Goal: Task Accomplishment & Management: Use online tool/utility

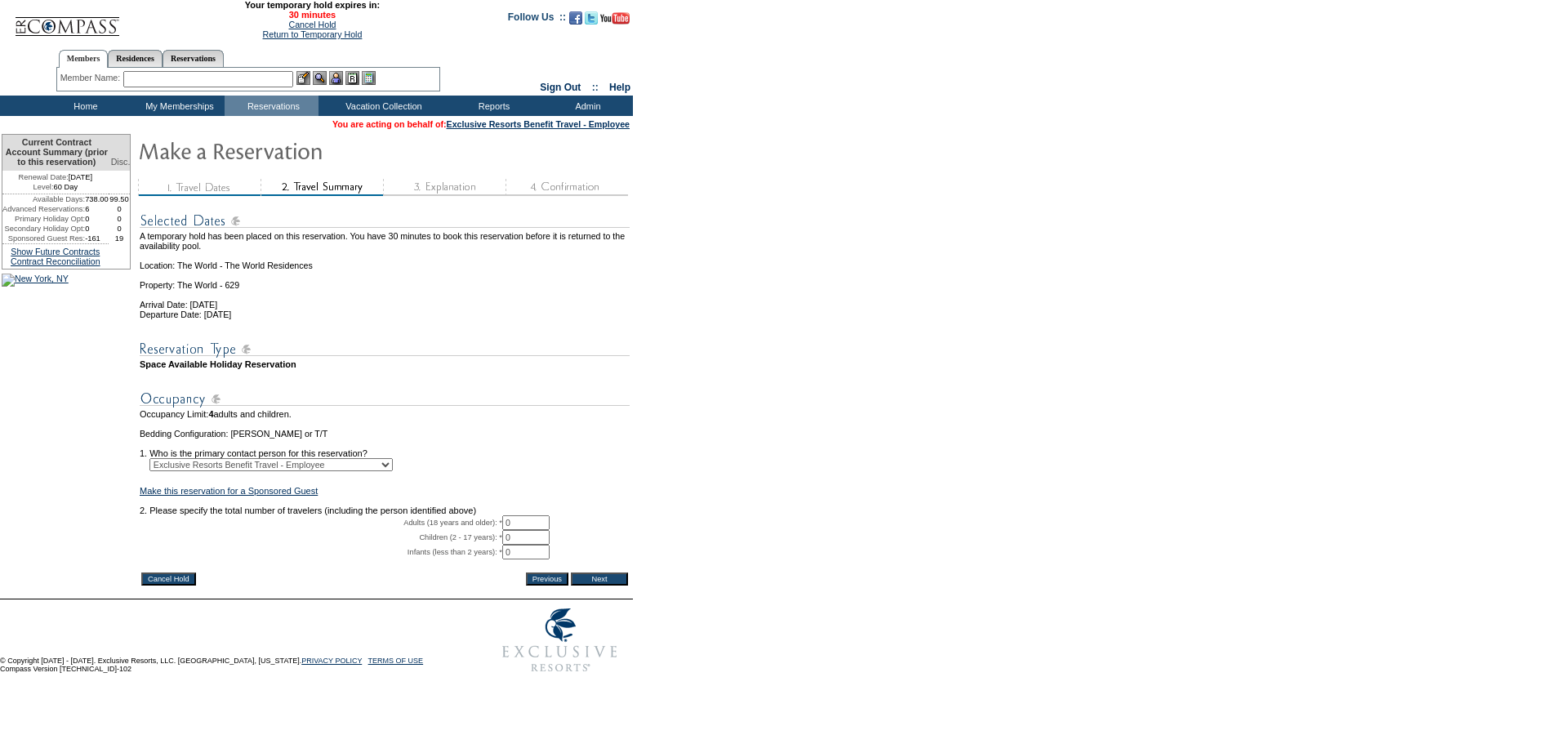
click at [179, 586] on input "Cancel Hold" at bounding box center [169, 579] width 55 height 13
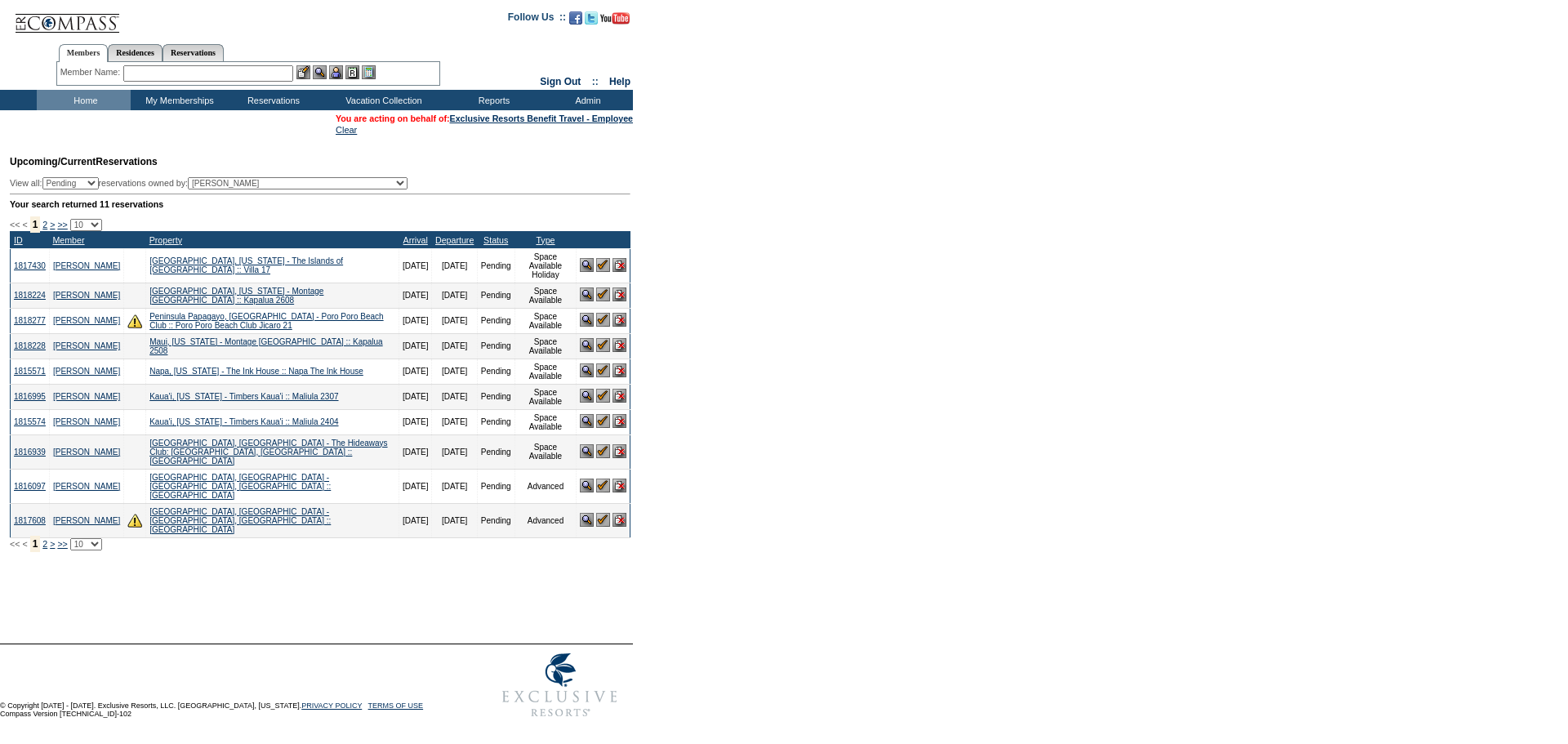
click at [845, 447] on form "Follow Us ::" at bounding box center [784, 363] width 1568 height 726
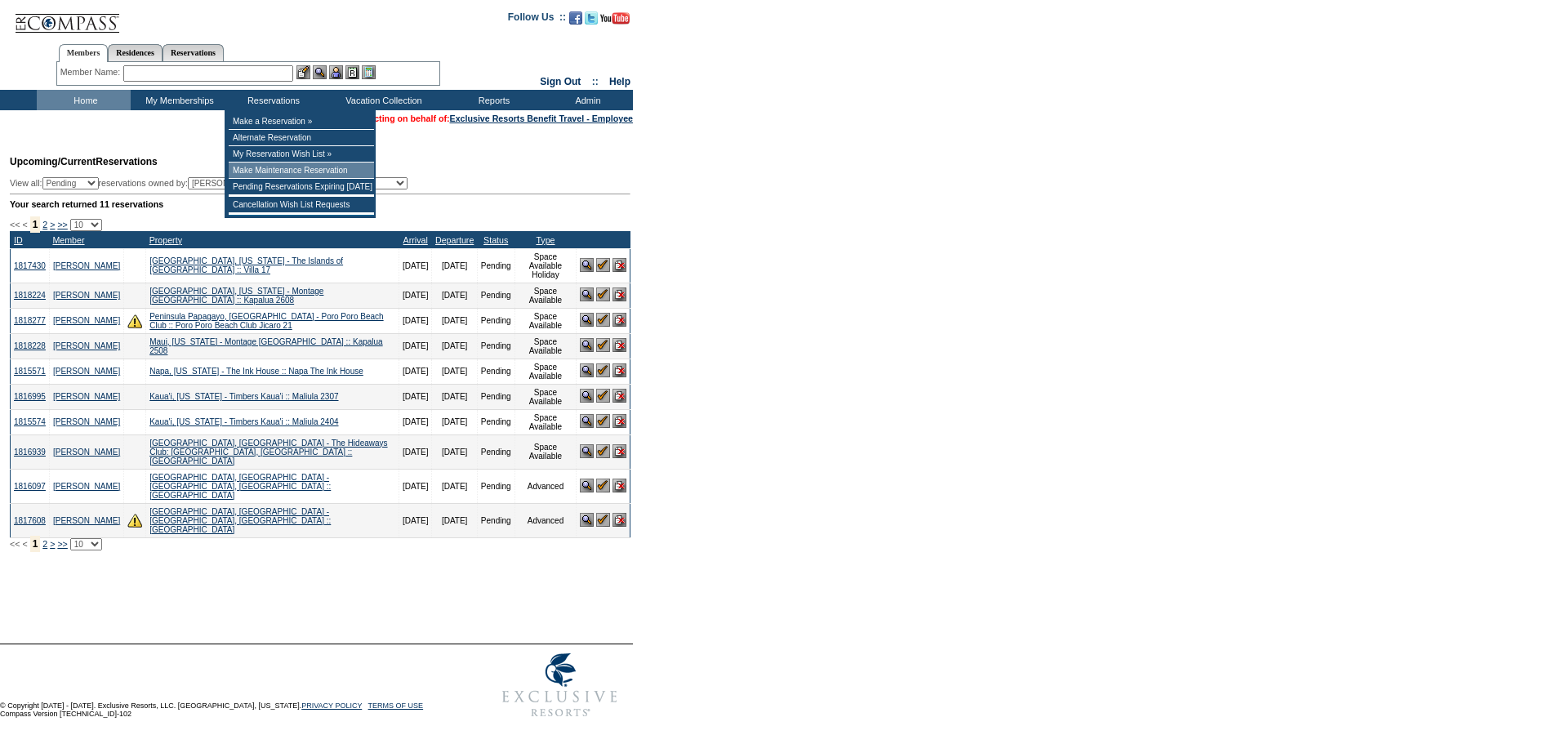
click at [349, 169] on td "Make Maintenance Reservation" at bounding box center [301, 170] width 146 height 16
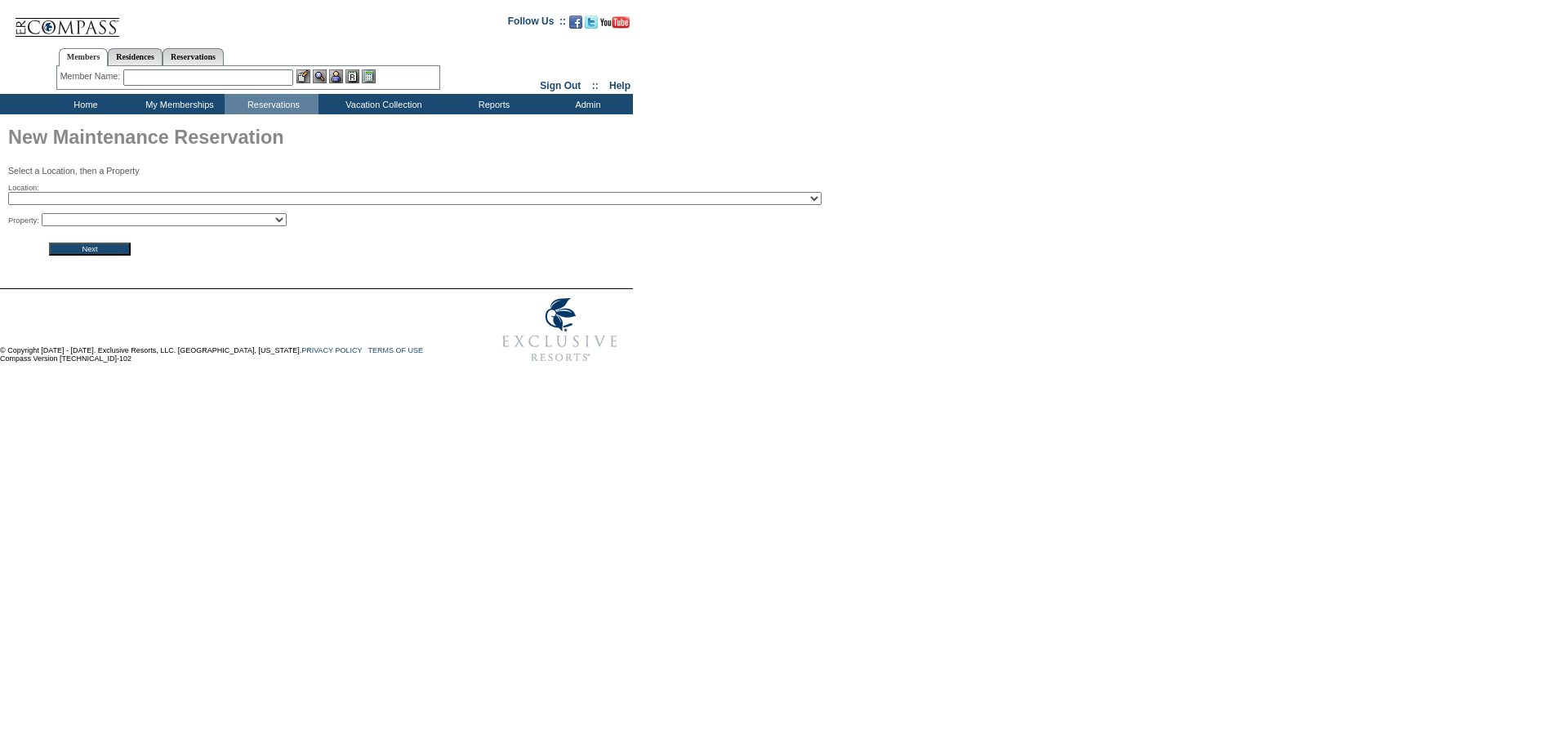
click at [283, 201] on select "2024 The Founders Cup - Eden Club Founders Cup 2025 Kentucky Derby - 2025 Kentu…" at bounding box center [415, 199] width 813 height 13
select select "32"
click at [8, 194] on select "2024 The Founders Cup - Eden Club Founders Cup 2025 Kentucky Derby - 2025 Kentu…" at bounding box center [415, 199] width 813 height 13
